Goal: Find contact information: Find contact information

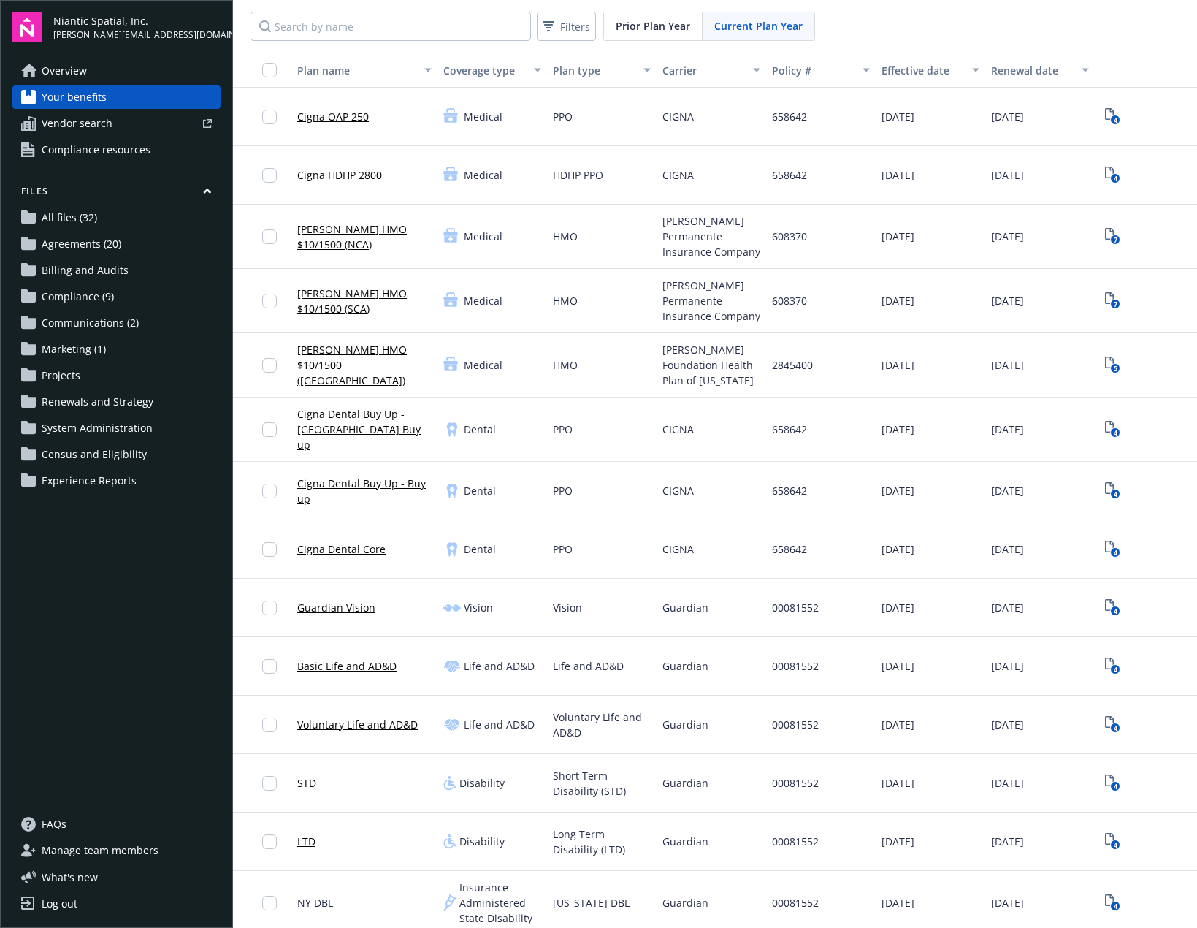
click at [110, 74] on link "Overview" at bounding box center [116, 70] width 208 height 23
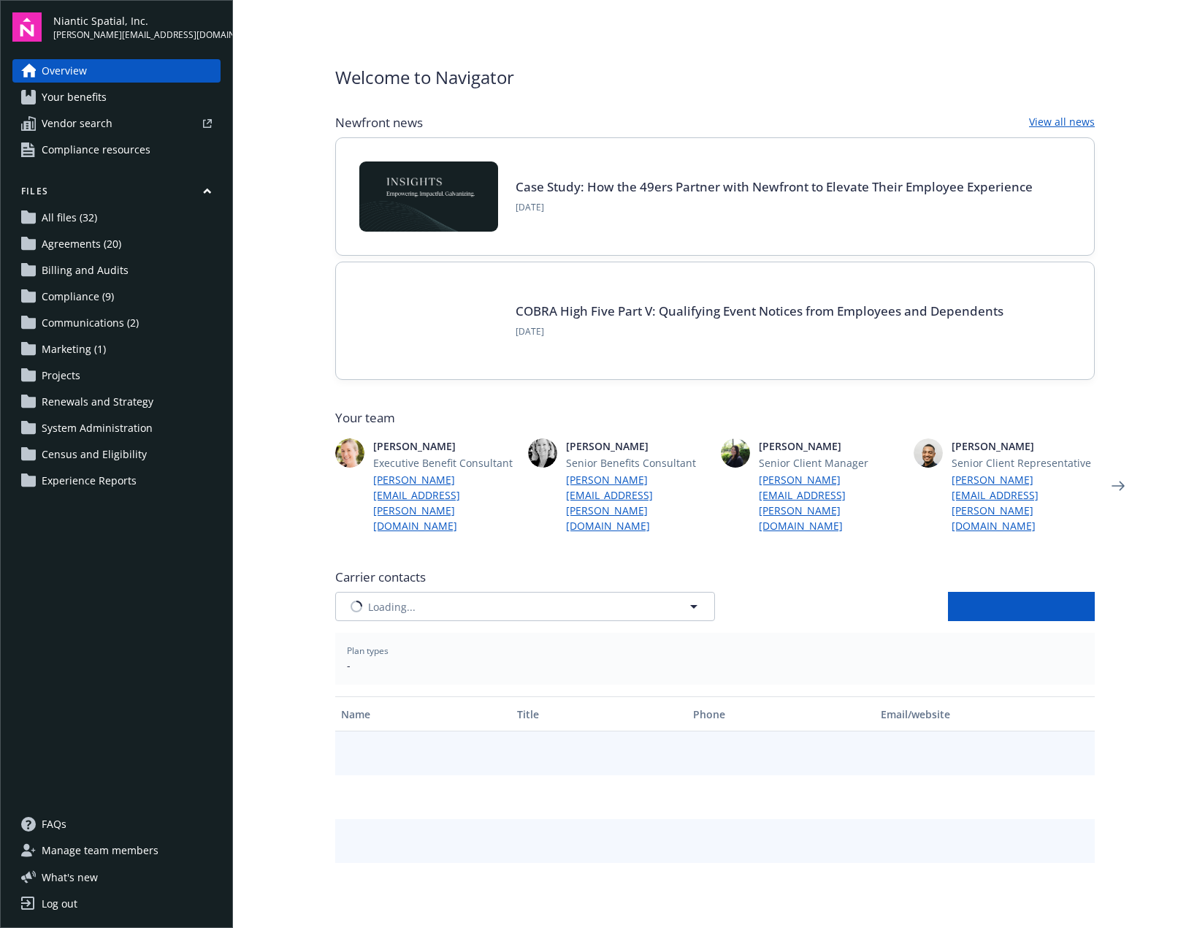
type input "ARAG Insurance Company"
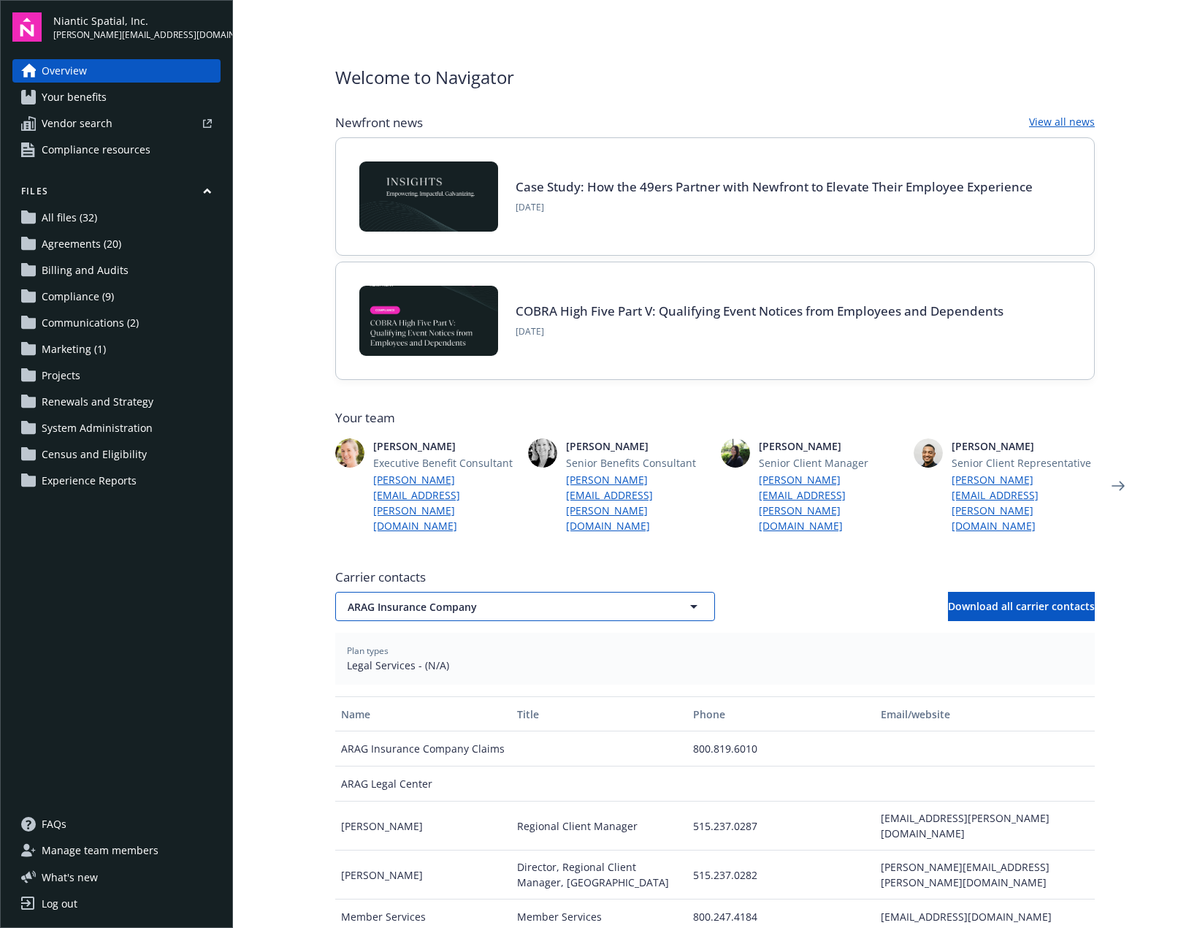
click at [445, 599] on span "ARAG Insurance Company" at bounding box center [500, 606] width 304 height 15
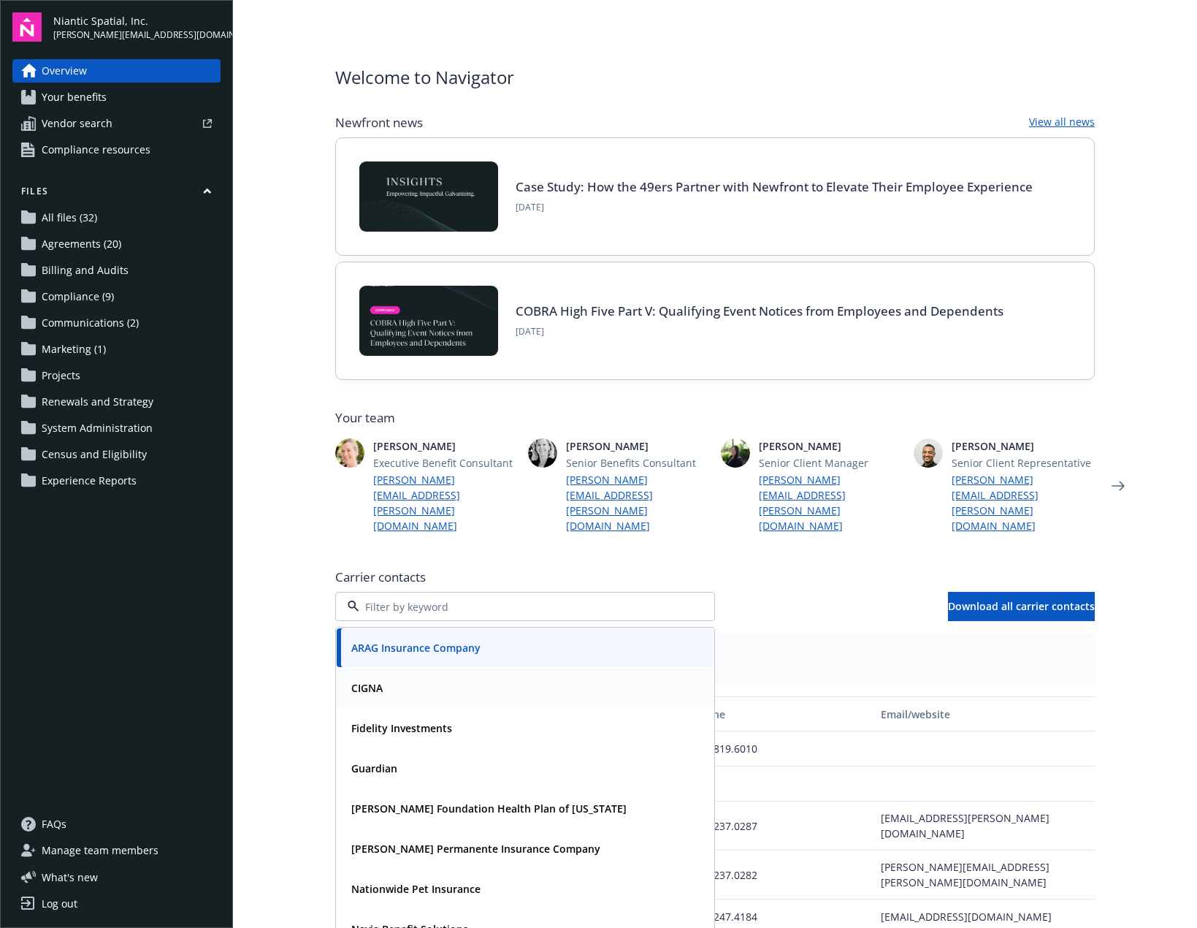
click at [430, 669] on div "CIGNA" at bounding box center [525, 687] width 377 height 39
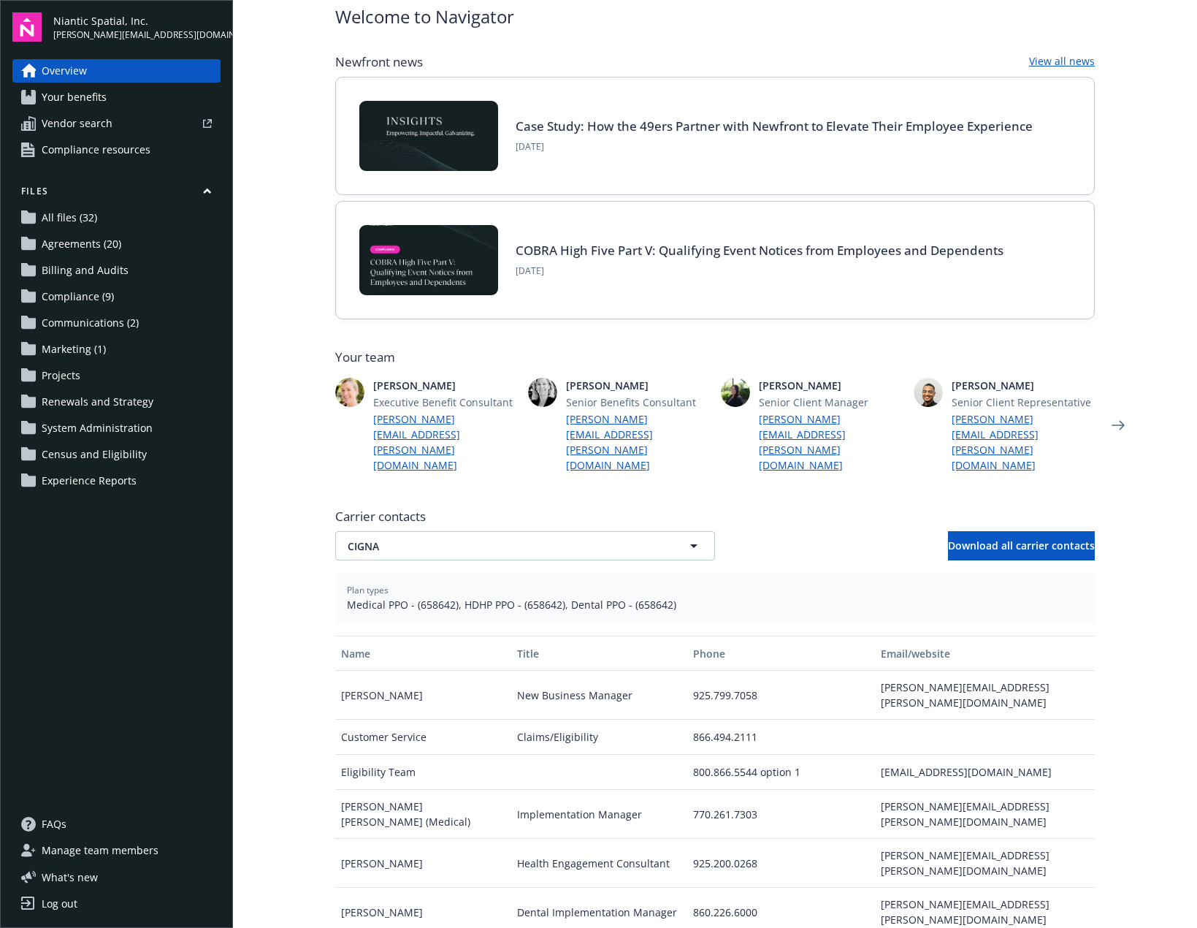
scroll to position [264, 0]
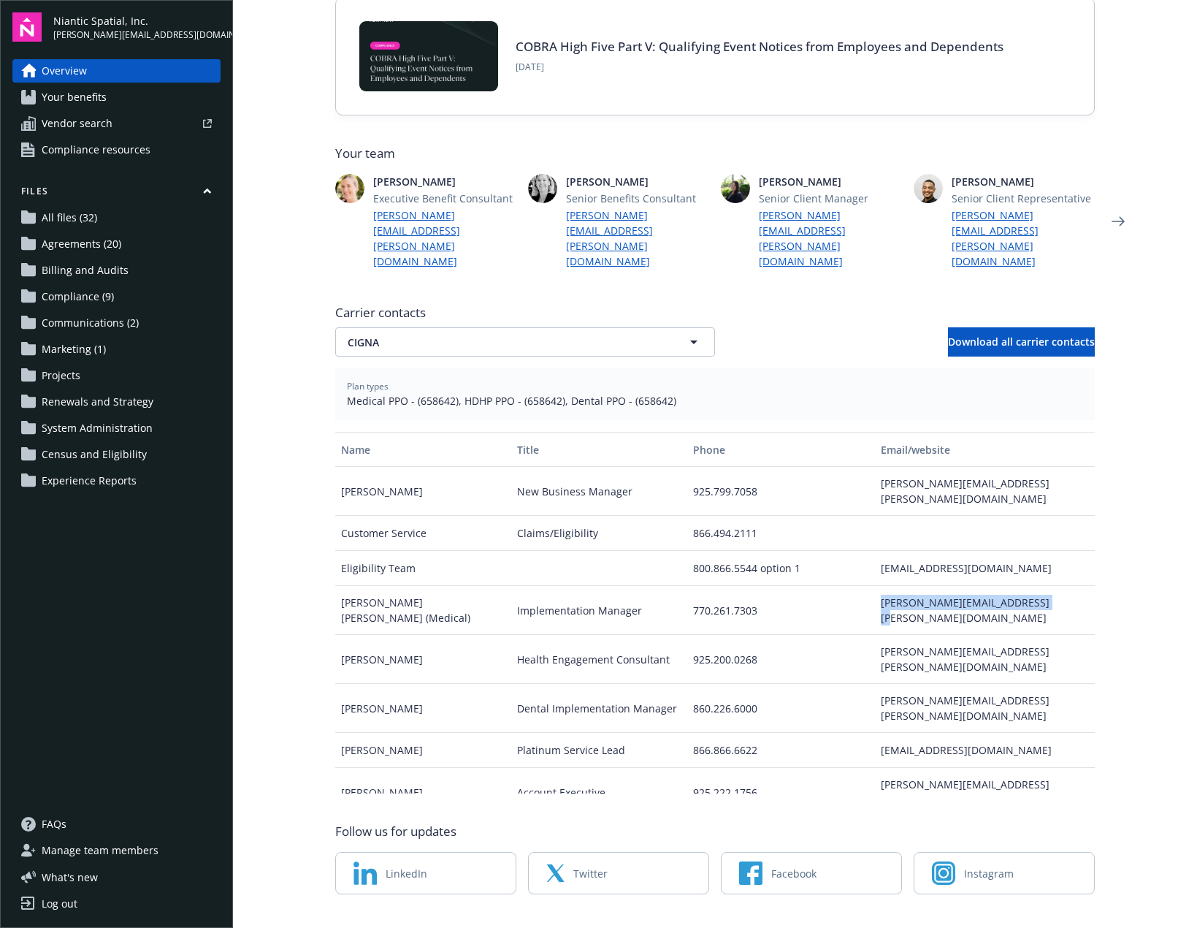
drag, startPoint x: 1056, startPoint y: 557, endPoint x: 876, endPoint y: 564, distance: 179.8
click at [876, 586] on div "[PERSON_NAME][EMAIL_ADDRESS][PERSON_NAME][DOMAIN_NAME]" at bounding box center [985, 610] width 220 height 49
copy div "[PERSON_NAME][EMAIL_ADDRESS][PERSON_NAME][DOMAIN_NAME]"
